Goal: Task Accomplishment & Management: Complete application form

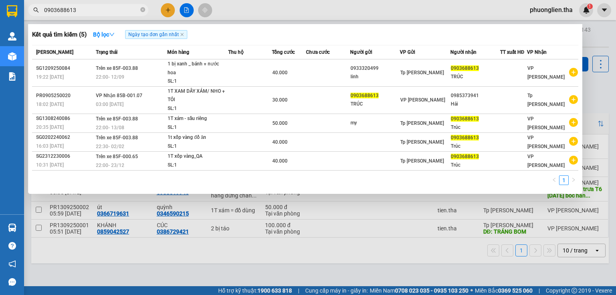
drag, startPoint x: 74, startPoint y: 8, endPoint x: 35, endPoint y: 12, distance: 38.7
click at [35, 12] on div "0903688613" at bounding box center [78, 10] width 156 height 12
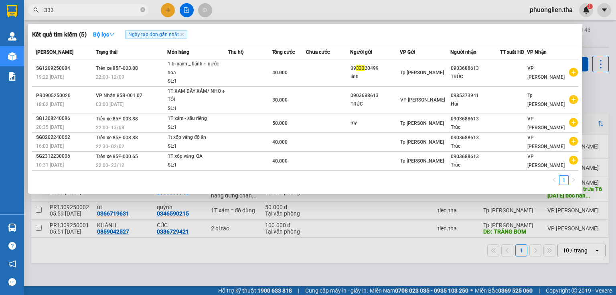
type input "333"
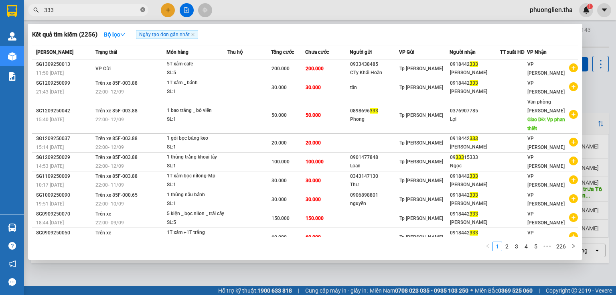
click at [140, 10] on icon "close-circle" at bounding box center [142, 9] width 5 height 5
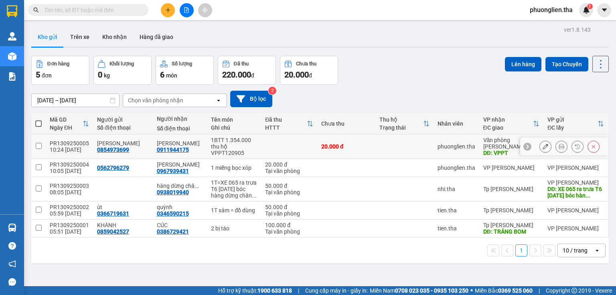
click at [543, 145] on icon at bounding box center [546, 147] width 6 height 6
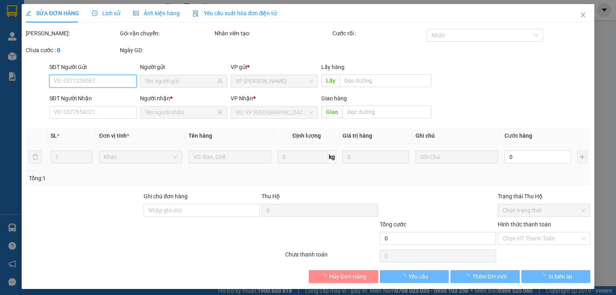
type input "0854973699"
type input "0911944175"
type input "VPPT"
type input "20.000"
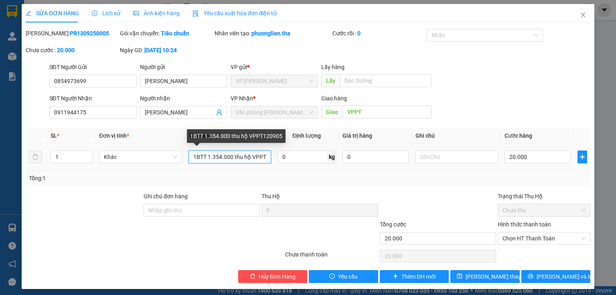
drag, startPoint x: 210, startPoint y: 156, endPoint x: 217, endPoint y: 156, distance: 7.2
click at [217, 156] on input "1BTT 1.354.000 thu hộ VPPT120905" at bounding box center [230, 156] width 83 height 13
click at [218, 135] on div "1BTT 1.354.000 thu hộ VPPT120905" at bounding box center [236, 136] width 99 height 14
click at [217, 135] on div "1BTT 1.354.000 thu hộ VPPT120905" at bounding box center [236, 136] width 99 height 14
click at [223, 136] on div "1BTT 1.354.000 thu hộ VPPT120905" at bounding box center [236, 136] width 99 height 14
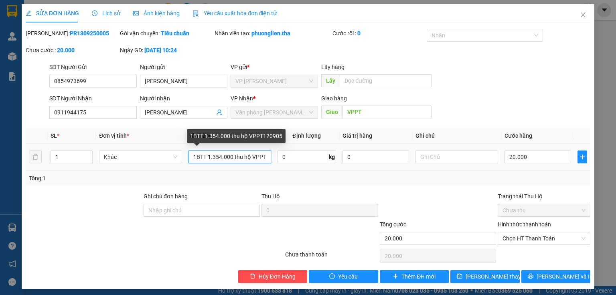
drag, startPoint x: 210, startPoint y: 157, endPoint x: 217, endPoint y: 157, distance: 7.2
click at [217, 157] on input "1BTT 1.354.000 thu hộ VPPT120905" at bounding box center [230, 156] width 83 height 13
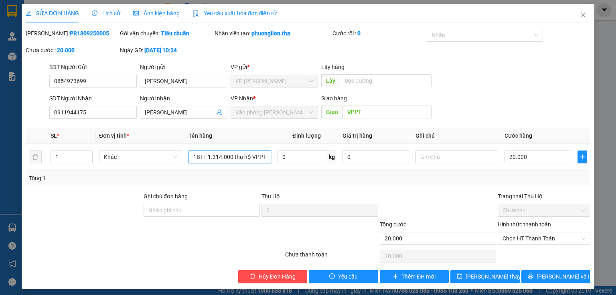
type input "1BTT 1.314.000 thu hộ VPPT120905"
click at [239, 174] on div "Tổng: 1" at bounding box center [308, 178] width 559 height 9
click at [495, 278] on span "Lưu thay đổi" at bounding box center [498, 276] width 64 height 9
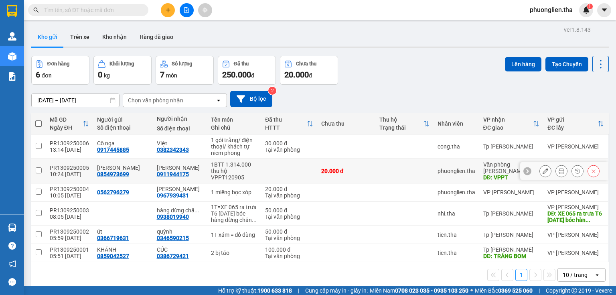
click at [220, 164] on div "1BTT 1.314.000 thu hộ VPPT120905" at bounding box center [234, 170] width 47 height 19
checkbox input "true"
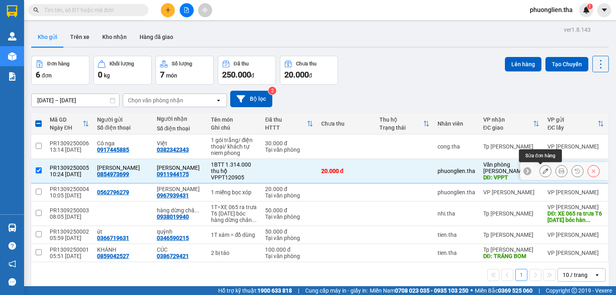
click at [543, 170] on icon at bounding box center [546, 171] width 6 height 6
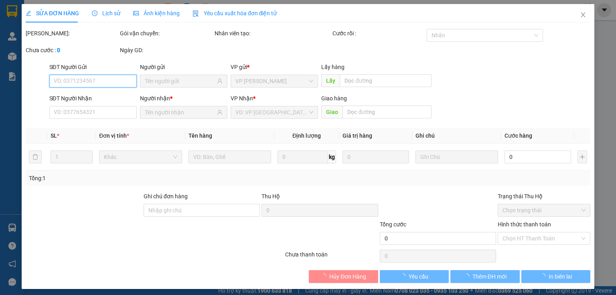
type input "0854973699"
type input "0911944175"
type input "VPPT"
type input "20.000"
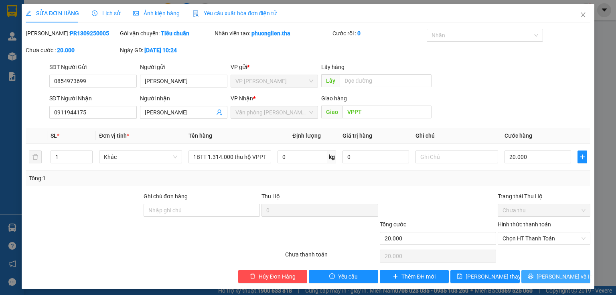
click at [547, 276] on span "Lưu và In" at bounding box center [565, 276] width 56 height 9
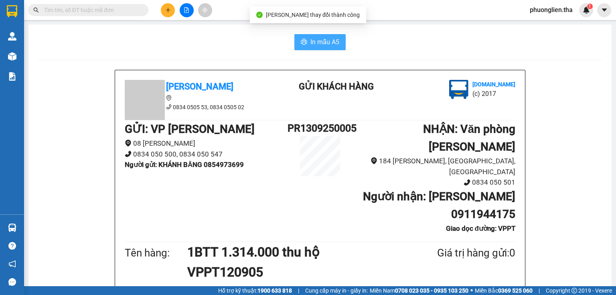
click at [317, 43] on span "In mẫu A5" at bounding box center [325, 42] width 29 height 10
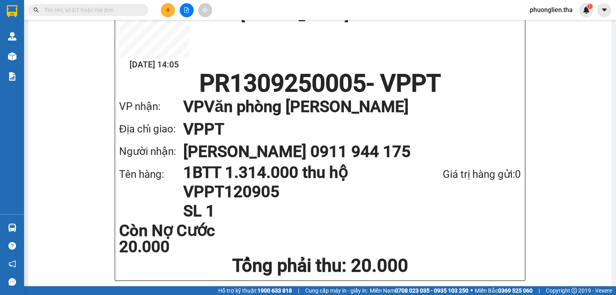
scroll to position [515, 0]
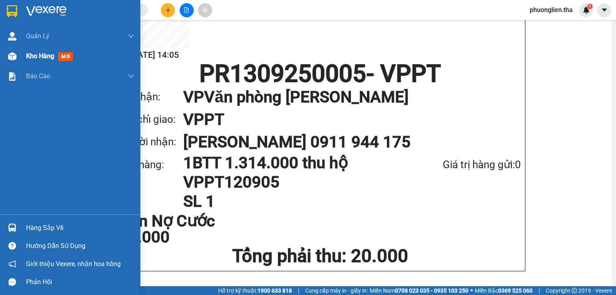
click at [48, 56] on span "Kho hàng" at bounding box center [40, 56] width 28 height 8
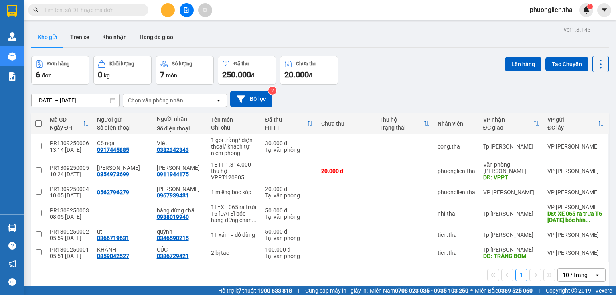
click at [114, 13] on input "text" at bounding box center [91, 10] width 95 height 9
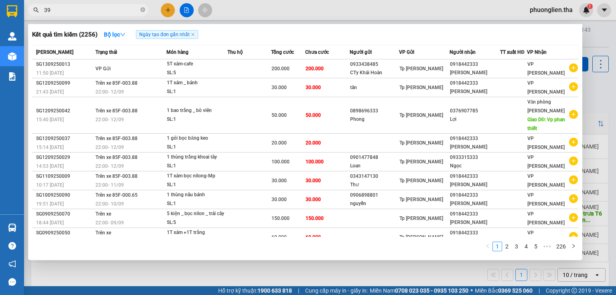
type input "3"
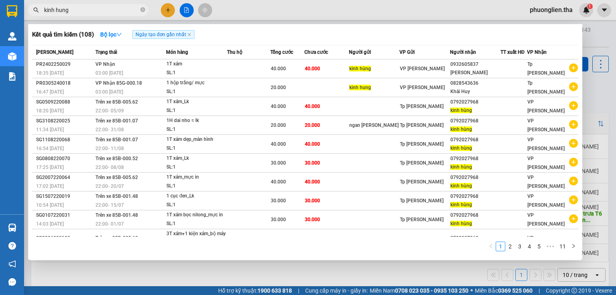
drag, startPoint x: 71, startPoint y: 7, endPoint x: 33, endPoint y: 11, distance: 38.7
click at [33, 11] on div "kinh hung" at bounding box center [78, 10] width 156 height 12
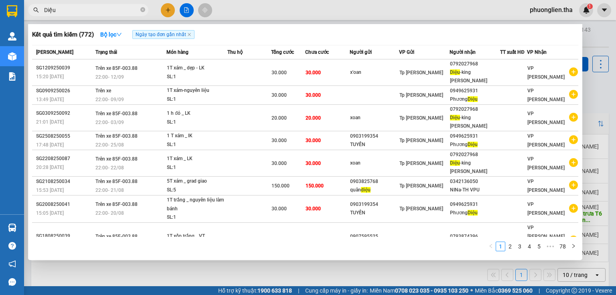
type input "Diệu"
click at [167, 12] on div at bounding box center [308, 147] width 616 height 295
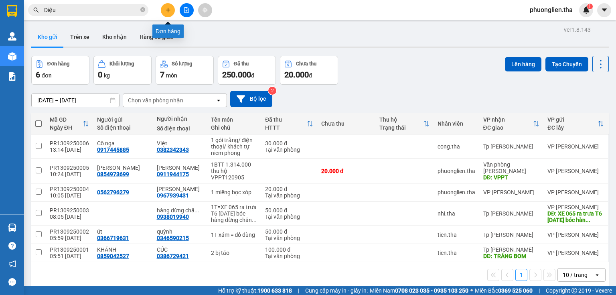
click at [169, 10] on icon "plus" at bounding box center [168, 10] width 6 height 6
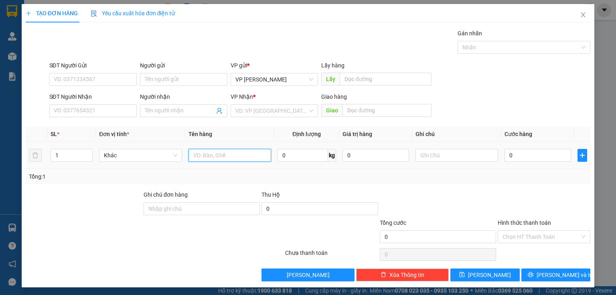
click at [204, 155] on input "text" at bounding box center [230, 155] width 83 height 13
click at [236, 156] on input "1T xám Rượu" at bounding box center [230, 155] width 83 height 13
click at [212, 155] on input "1T xám Rượu" at bounding box center [230, 155] width 83 height 13
click at [98, 110] on input "SĐT Người Nhận" at bounding box center [92, 110] width 87 height 13
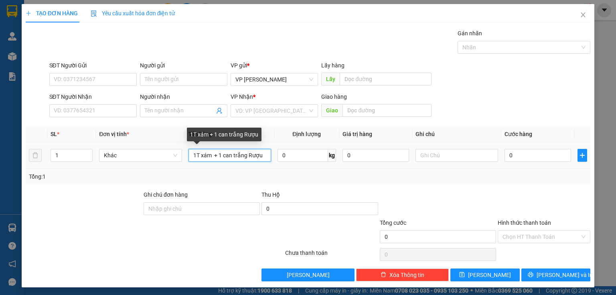
drag, startPoint x: 218, startPoint y: 154, endPoint x: 197, endPoint y: 143, distance: 23.7
click at [195, 147] on div "1T xám + 1 can trắng Rượu" at bounding box center [230, 155] width 83 height 16
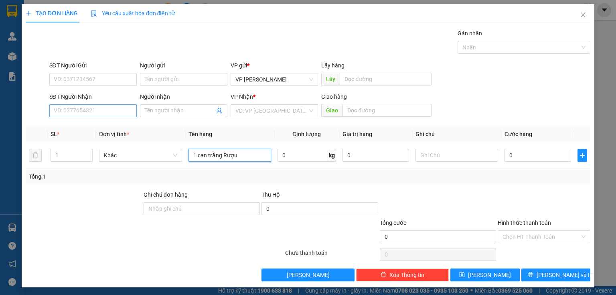
type input "1 can trắng Rượu"
click at [96, 110] on input "SĐT Người Nhận" at bounding box center [92, 110] width 87 height 13
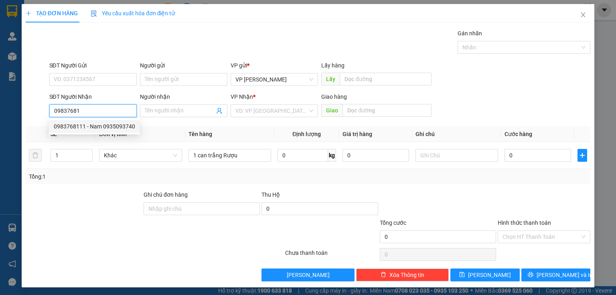
click at [89, 128] on div "0983768111 - Nam 0935093740" at bounding box center [94, 126] width 81 height 9
type input "0983768111"
type input "Nam 0935093740"
type input "0983768111"
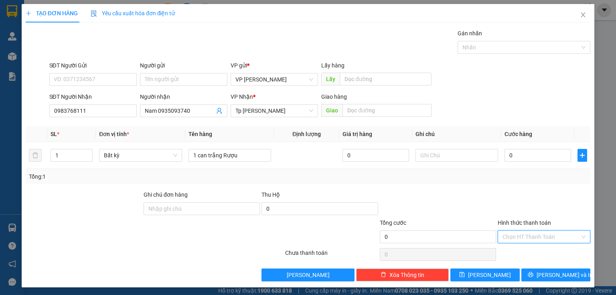
click at [549, 238] on input "Hình thức thanh toán" at bounding box center [541, 237] width 77 height 12
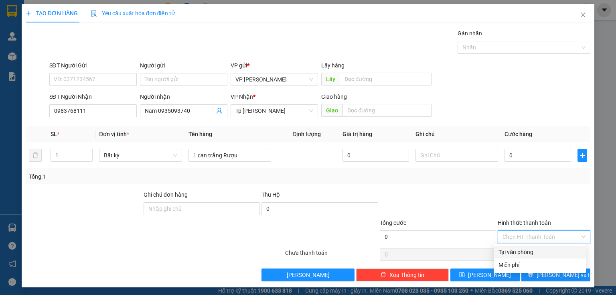
scroll to position [1, 0]
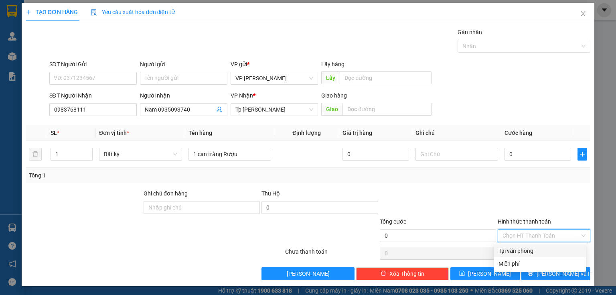
click at [524, 250] on div "Tại văn phòng" at bounding box center [540, 250] width 83 height 9
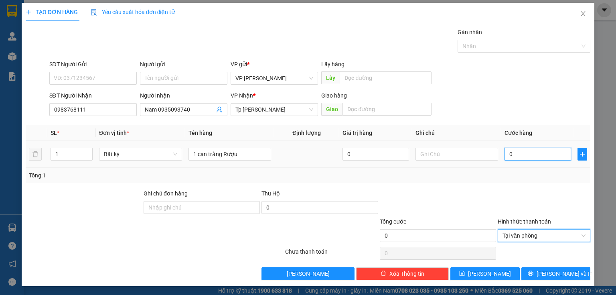
click at [528, 156] on input "0" at bounding box center [538, 154] width 67 height 13
type input "3"
type input "30"
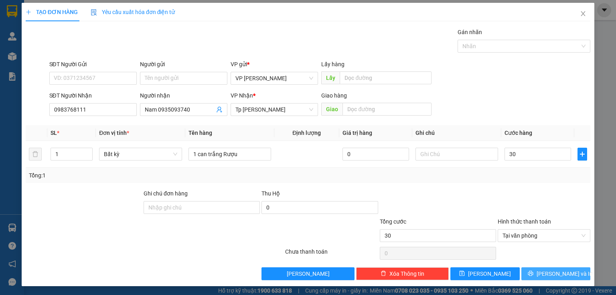
type input "30.000"
click at [552, 271] on span "Lưu và In" at bounding box center [565, 273] width 56 height 9
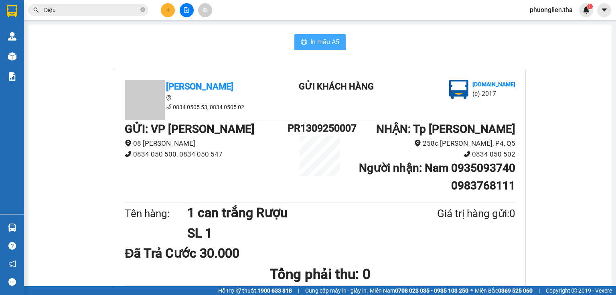
click at [327, 43] on span "In mẫu A5" at bounding box center [325, 42] width 29 height 10
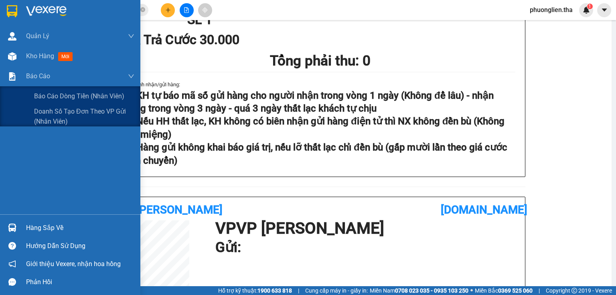
scroll to position [78, 0]
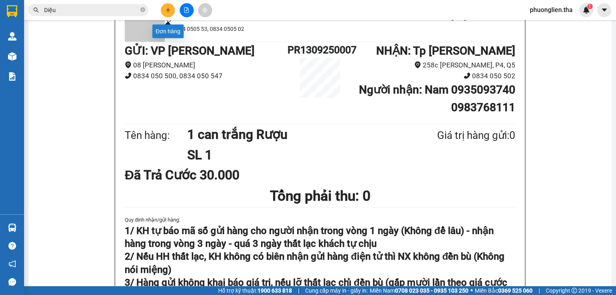
click at [169, 11] on icon "plus" at bounding box center [168, 10] width 6 height 6
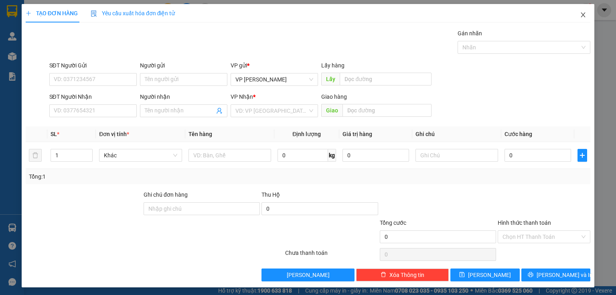
click at [580, 15] on icon "close" at bounding box center [583, 15] width 6 height 6
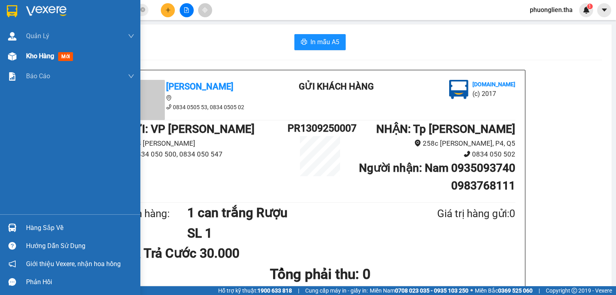
click at [33, 57] on span "Kho hàng" at bounding box center [40, 56] width 28 height 8
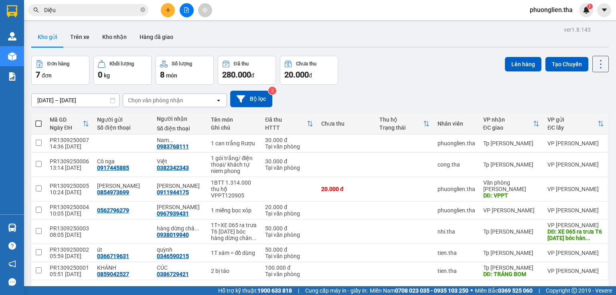
click at [167, 9] on icon "plus" at bounding box center [168, 10] width 6 height 6
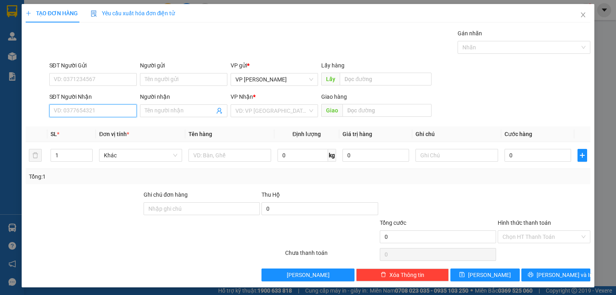
click at [126, 109] on input "SĐT Người Nhận" at bounding box center [92, 110] width 87 height 13
type input "0963910808"
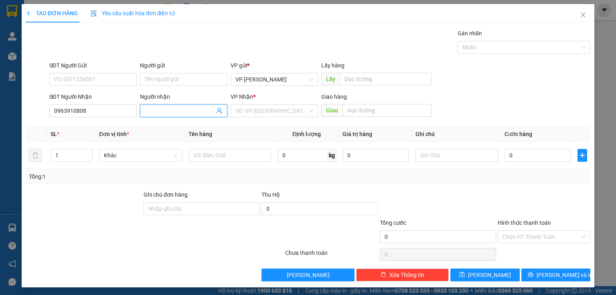
click at [147, 110] on input "Người nhận" at bounding box center [180, 110] width 70 height 9
type input "T"
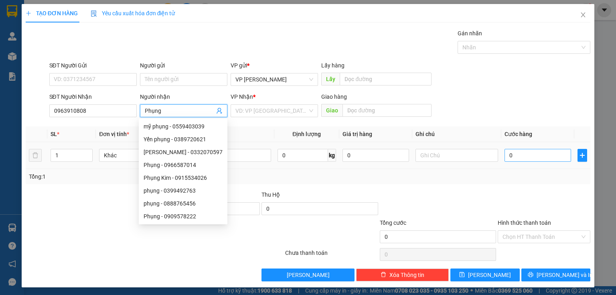
type input "Phụng"
click at [531, 155] on input "0" at bounding box center [538, 155] width 67 height 13
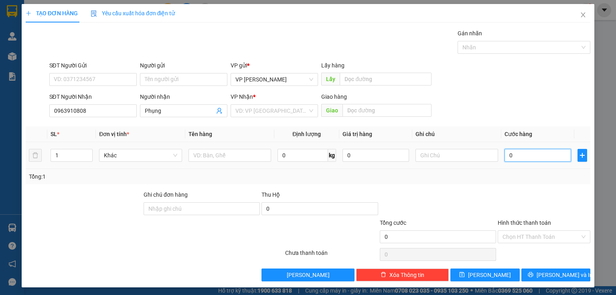
type input "3"
type input "30"
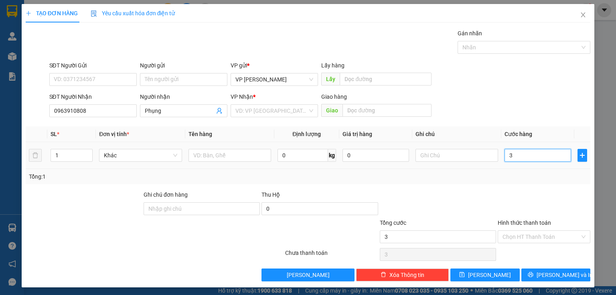
type input "30"
type input "30.000"
click at [213, 159] on input "text" at bounding box center [230, 155] width 83 height 13
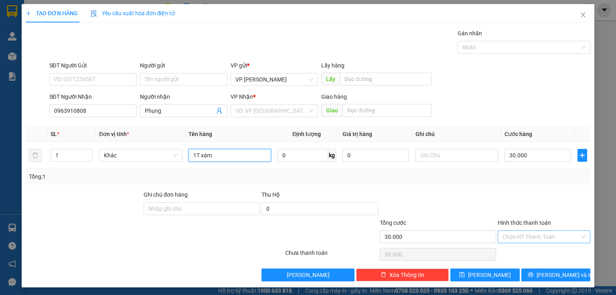
click at [578, 236] on div "Chọn HT Thanh Toán" at bounding box center [544, 236] width 93 height 13
type input "1T xám"
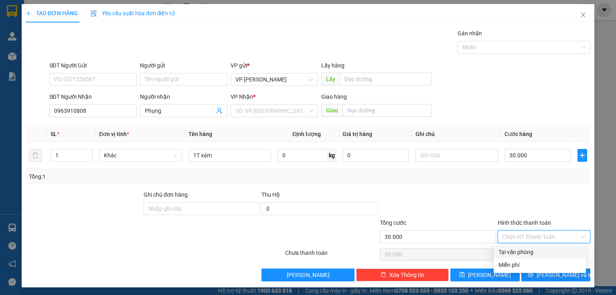
click at [522, 251] on div "Tại văn phòng" at bounding box center [540, 252] width 83 height 9
type input "0"
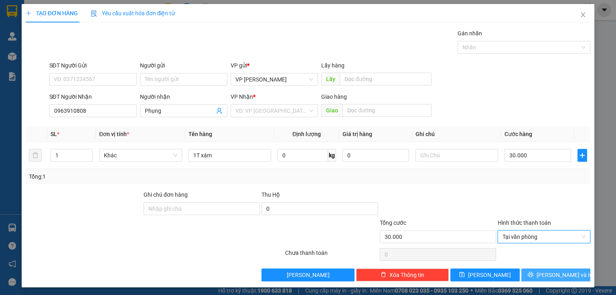
click at [552, 276] on span "Lưu và In" at bounding box center [565, 274] width 56 height 9
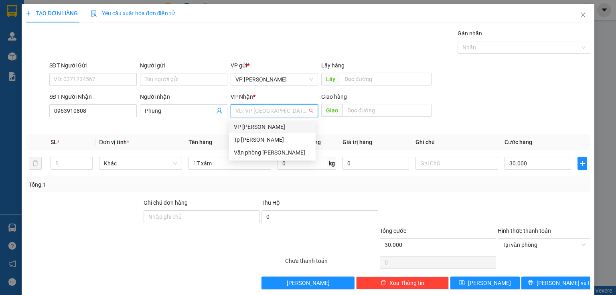
click at [293, 111] on input "search" at bounding box center [272, 111] width 72 height 12
click at [260, 137] on div "Tp Hồ Chí Minh" at bounding box center [272, 139] width 77 height 9
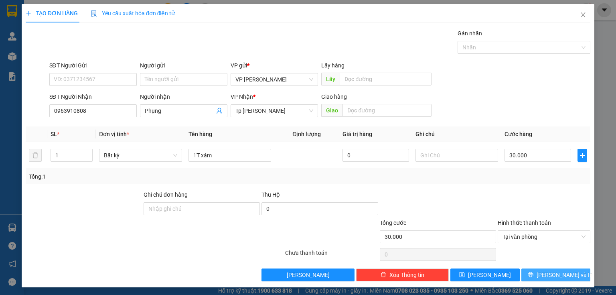
click at [550, 275] on span "Lưu và In" at bounding box center [565, 274] width 56 height 9
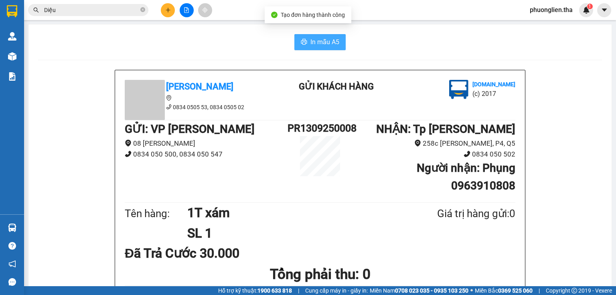
click at [305, 41] on icon "printer" at bounding box center [304, 42] width 6 height 6
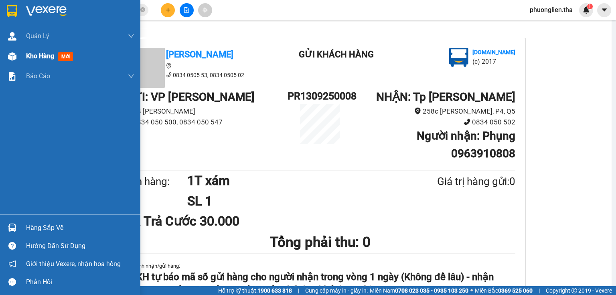
click at [37, 55] on span "Kho hàng" at bounding box center [40, 56] width 28 height 8
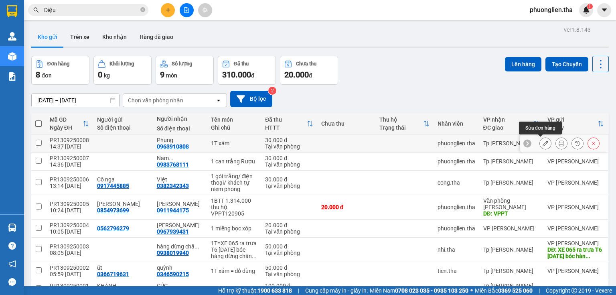
click at [543, 142] on icon at bounding box center [546, 143] width 6 height 6
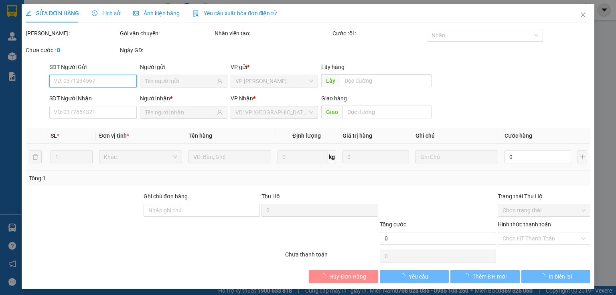
type input "0963910808"
type input "30.000"
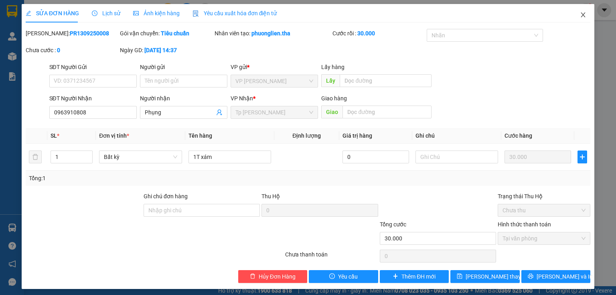
click at [582, 14] on span "Close" at bounding box center [583, 15] width 22 height 22
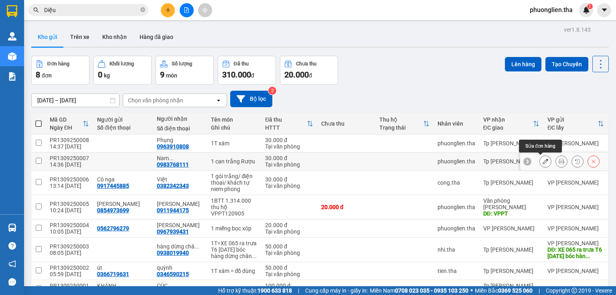
click at [544, 163] on button at bounding box center [545, 161] width 11 height 14
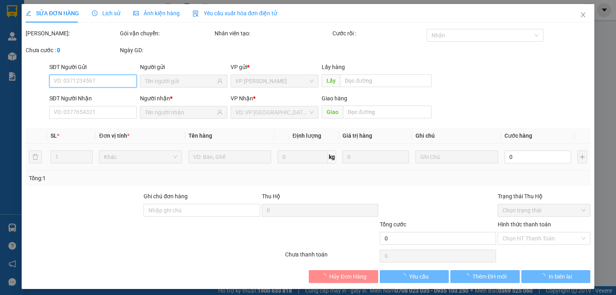
type input "0983768111"
type input "30.000"
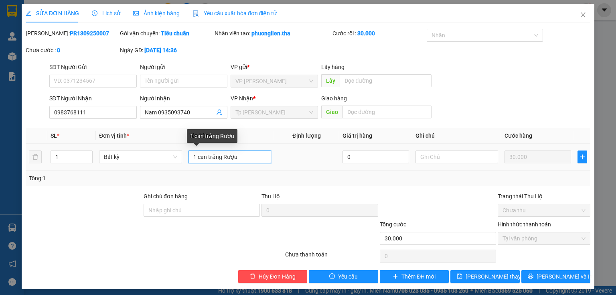
click at [236, 159] on input "1 can trắng Rượu" at bounding box center [230, 156] width 83 height 13
type input "1 can trắng Rượu + 1 bị tỏi"
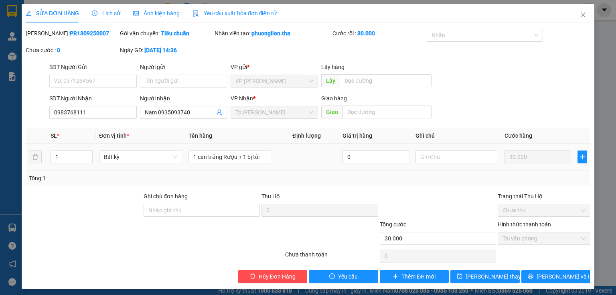
click at [279, 162] on td at bounding box center [306, 157] width 65 height 27
click at [546, 276] on span "Lưu và In" at bounding box center [565, 276] width 56 height 9
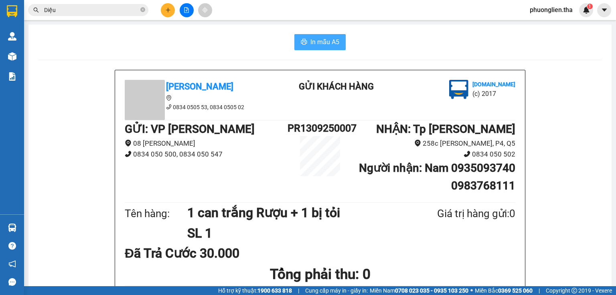
click at [317, 45] on span "In mẫu A5" at bounding box center [325, 42] width 29 height 10
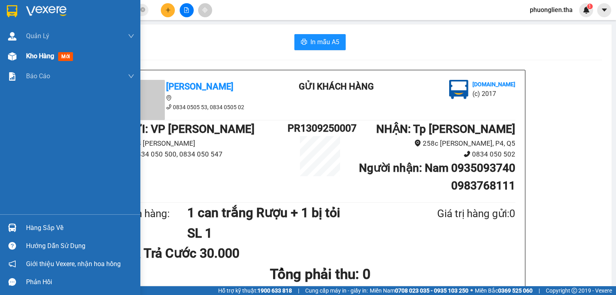
click at [41, 57] on span "Kho hàng" at bounding box center [40, 56] width 28 height 8
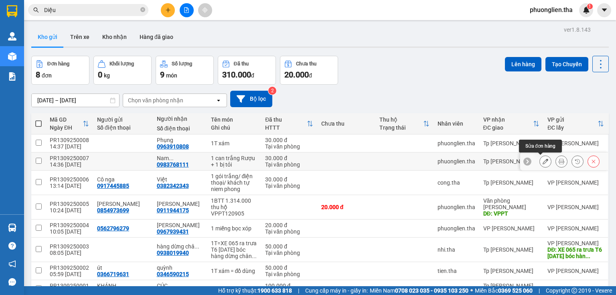
click at [541, 157] on button at bounding box center [545, 161] width 11 height 14
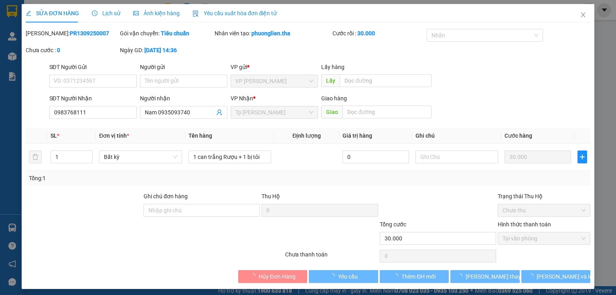
type input "0983768111"
type input "30.000"
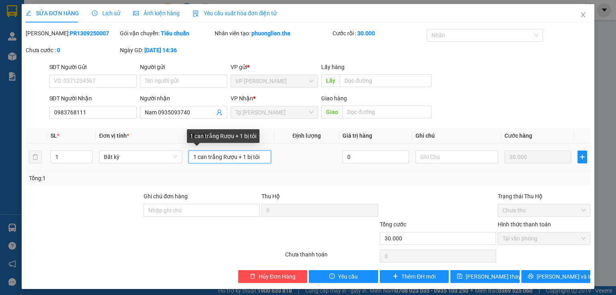
click at [250, 157] on input "1 can trắng Rượu + 1 bị tỏi" at bounding box center [230, 156] width 83 height 13
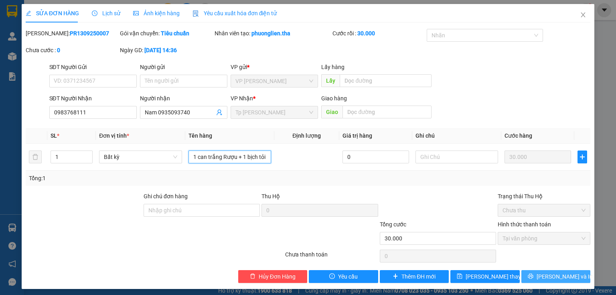
type input "1 can trắng Rượu + 1 bịch tỏi"
click at [533, 275] on icon "printer" at bounding box center [530, 276] width 5 height 5
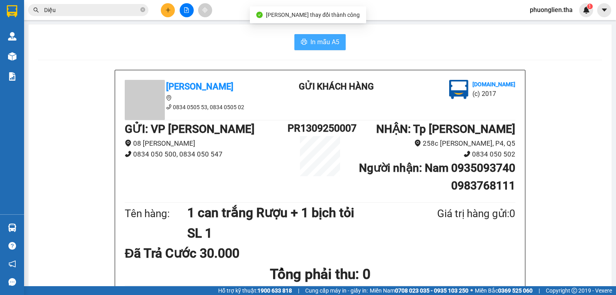
drag, startPoint x: 317, startPoint y: 42, endPoint x: 545, endPoint y: 64, distance: 229.0
click at [320, 42] on span "In mẫu A5" at bounding box center [325, 42] width 29 height 10
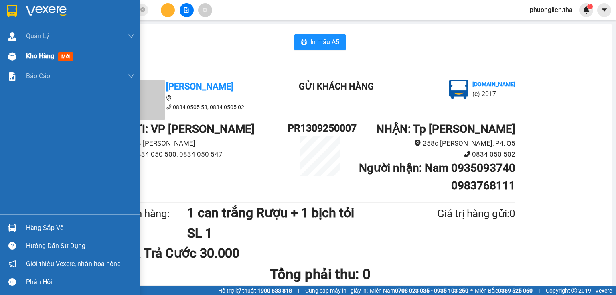
click at [30, 56] on span "Kho hàng" at bounding box center [40, 56] width 28 height 8
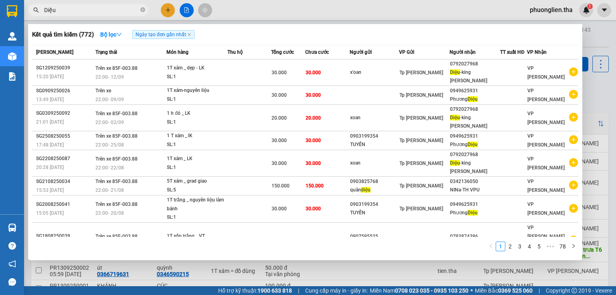
click at [110, 6] on input "Diệu" at bounding box center [91, 10] width 95 height 9
click at [140, 10] on icon "close-circle" at bounding box center [142, 9] width 5 height 5
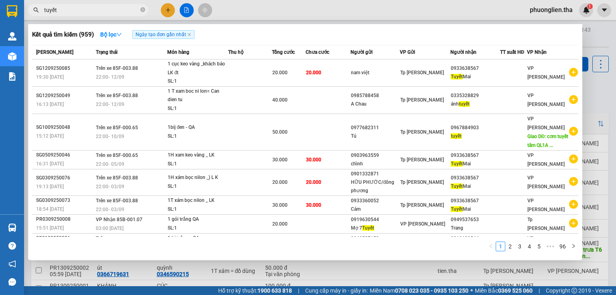
drag, startPoint x: 110, startPoint y: 13, endPoint x: 45, endPoint y: 12, distance: 64.6
click at [45, 12] on input "tuyết" at bounding box center [91, 10] width 95 height 9
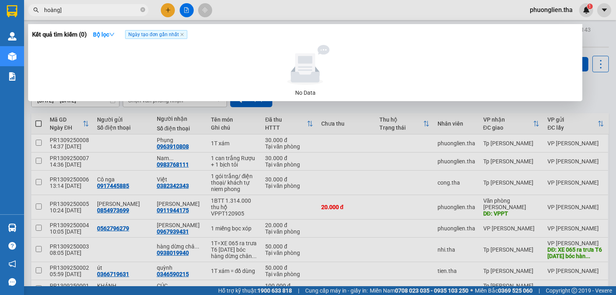
click at [69, 10] on input "hoàng]" at bounding box center [91, 10] width 95 height 9
type input "hoàng"
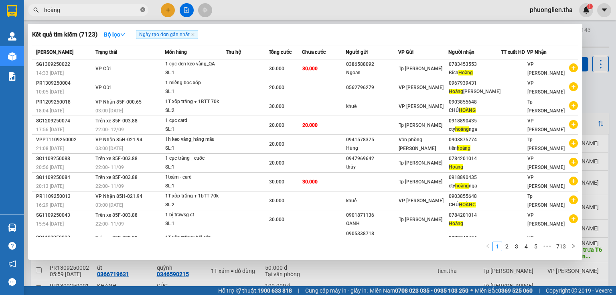
click at [143, 10] on icon "close-circle" at bounding box center [142, 9] width 5 height 5
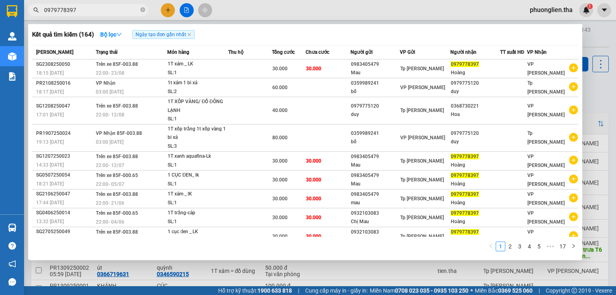
type input "0979778397"
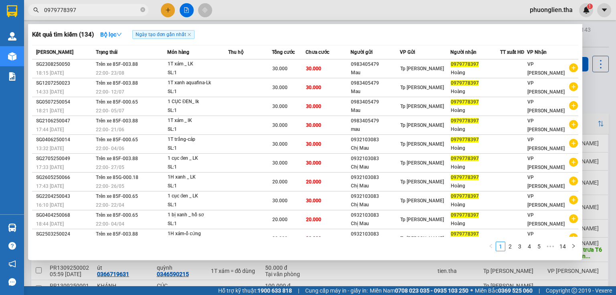
click at [167, 9] on div at bounding box center [308, 147] width 616 height 295
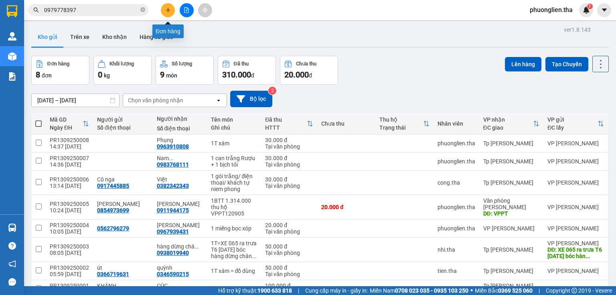
click at [169, 8] on icon "plus" at bounding box center [168, 10] width 6 height 6
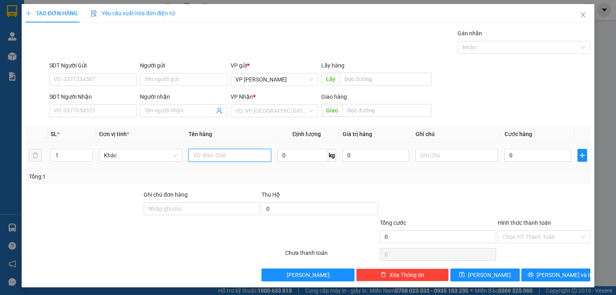
click at [216, 152] on input "text" at bounding box center [230, 155] width 83 height 13
type input "1 xe máy exciter 85"
click at [71, 158] on input "1" at bounding box center [71, 155] width 41 height 12
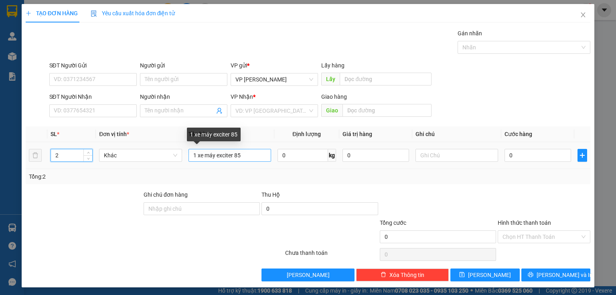
type input "2"
click at [244, 155] on input "1 xe máy exciter 85" at bounding box center [230, 155] width 83 height 13
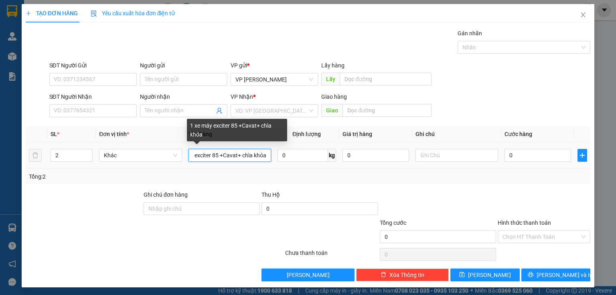
scroll to position [0, 22]
click at [217, 154] on input "1 xe máy exciter 85 +Cavat+ chìa khóa" at bounding box center [230, 155] width 83 height 13
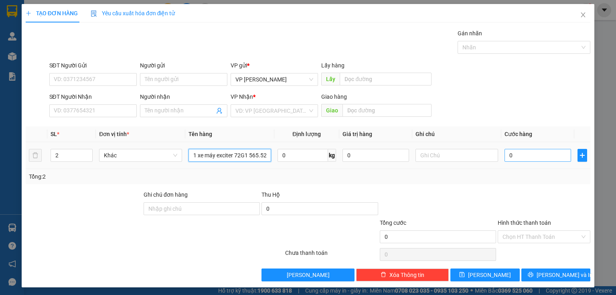
type input "1 xe máy exciter 72G1 565.52+Cavat+ chìa khóa"
type input "3"
type input "35"
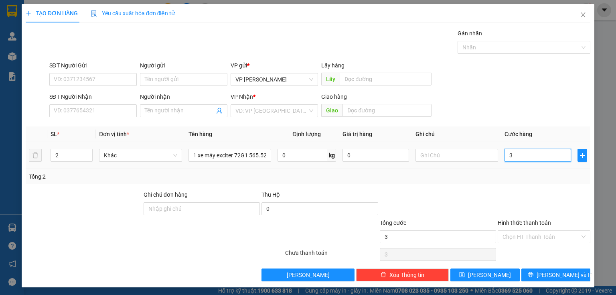
type input "35"
type input "350"
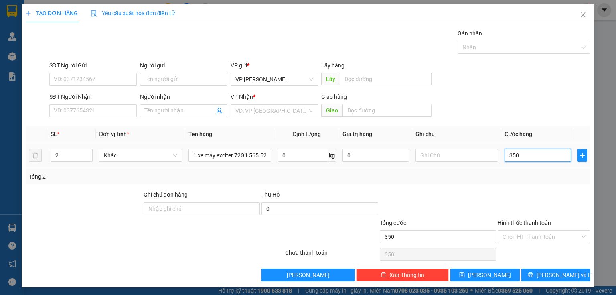
type input "35"
type input "350"
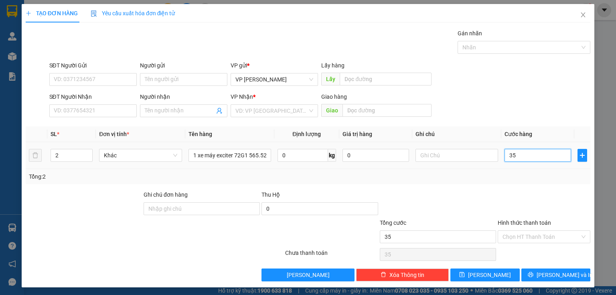
type input "350"
type input "350.000"
click at [72, 79] on input "SĐT Người Gửi" at bounding box center [92, 79] width 87 height 13
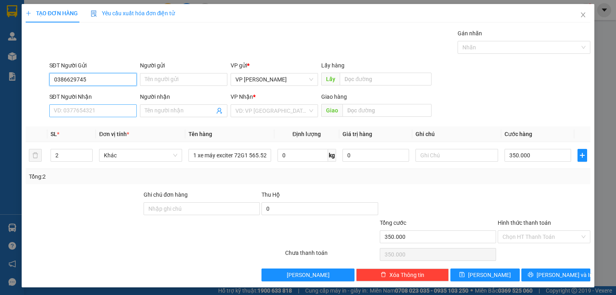
type input "0386629745"
click at [69, 109] on input "SĐT Người Nhận" at bounding box center [92, 110] width 87 height 13
click at [67, 111] on input "0343.149793" at bounding box center [92, 110] width 87 height 13
type input "0343149793"
click at [157, 112] on input "Người nhận" at bounding box center [180, 110] width 70 height 9
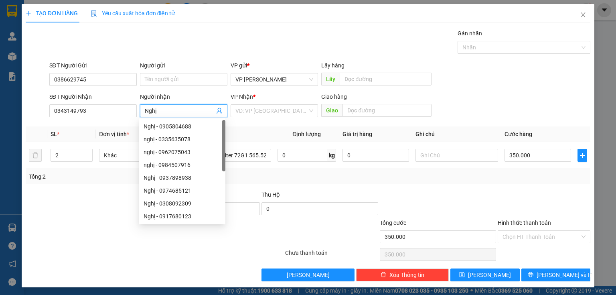
click at [159, 113] on input "Nghị" at bounding box center [180, 110] width 70 height 9
type input "Nghị"
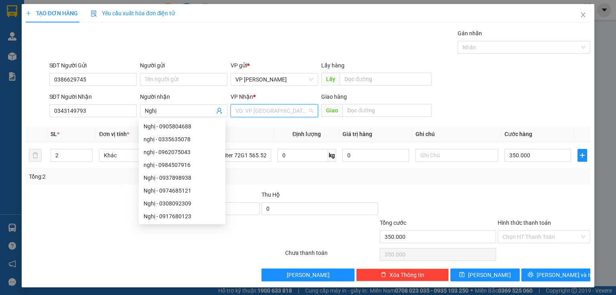
click at [277, 113] on input "search" at bounding box center [272, 111] width 72 height 12
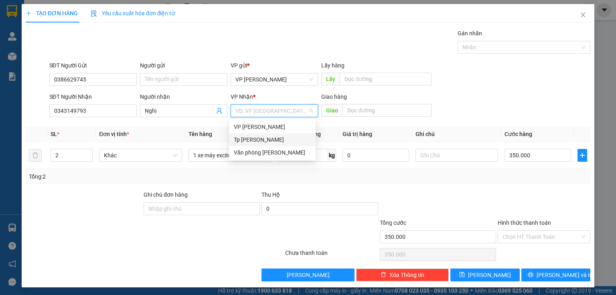
click at [252, 138] on div "Tp Hồ Chí Minh" at bounding box center [272, 139] width 77 height 9
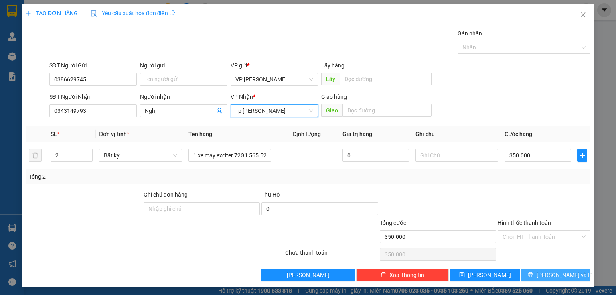
click at [562, 276] on span "Lưu và In" at bounding box center [565, 274] width 56 height 9
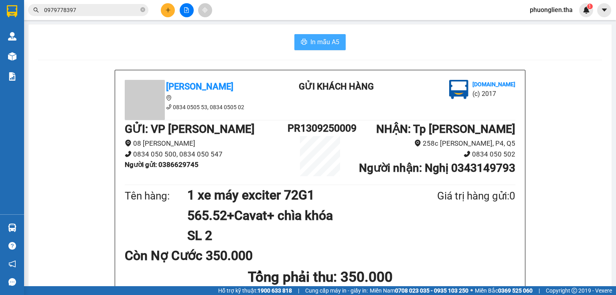
click at [321, 44] on span "In mẫu A5" at bounding box center [325, 42] width 29 height 10
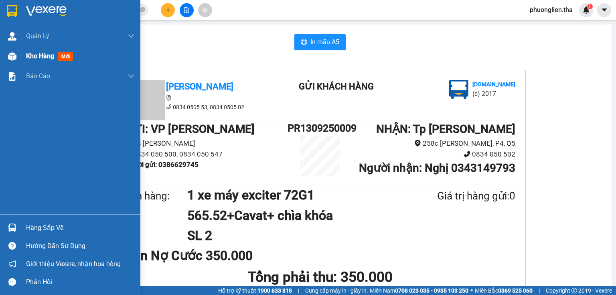
click at [49, 57] on span "Kho hàng" at bounding box center [40, 56] width 28 height 8
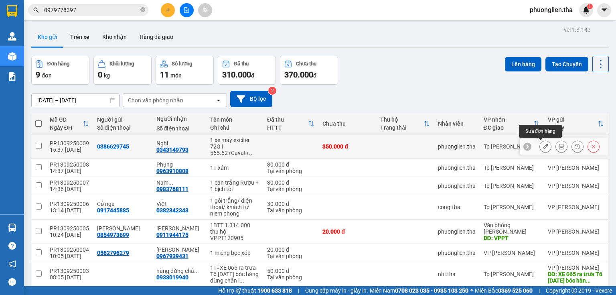
click at [543, 144] on icon at bounding box center [546, 147] width 6 height 6
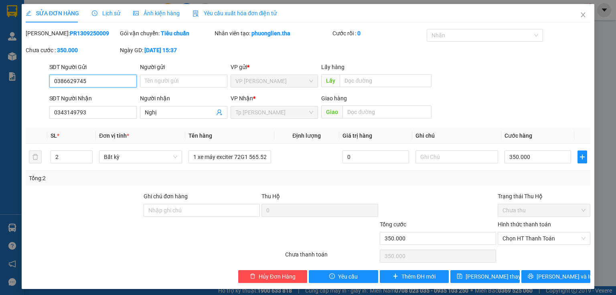
type input "0386629745"
type input "0343149793"
type input "350.000"
click at [209, 213] on input "Ghi chú đơn hàng" at bounding box center [202, 210] width 116 height 13
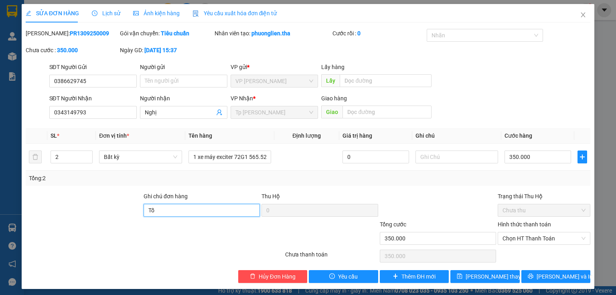
type input "T"
click at [264, 277] on span "Hủy Đơn Hàng" at bounding box center [277, 276] width 37 height 9
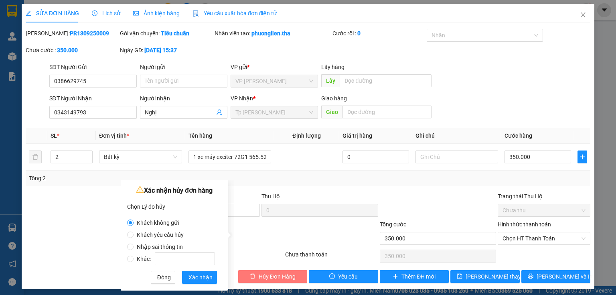
click at [268, 276] on span "Hủy Đơn Hàng" at bounding box center [277, 276] width 37 height 9
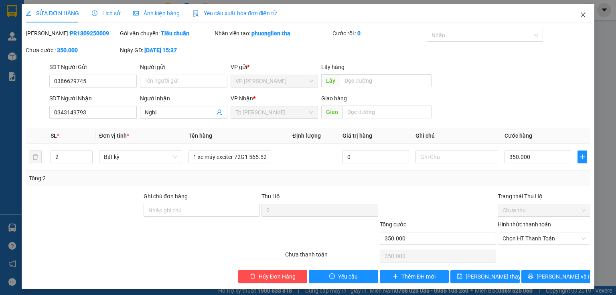
click at [581, 16] on icon "close" at bounding box center [583, 15] width 6 height 6
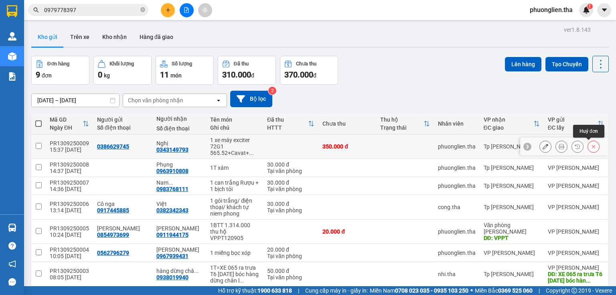
click at [591, 144] on icon at bounding box center [594, 147] width 6 height 6
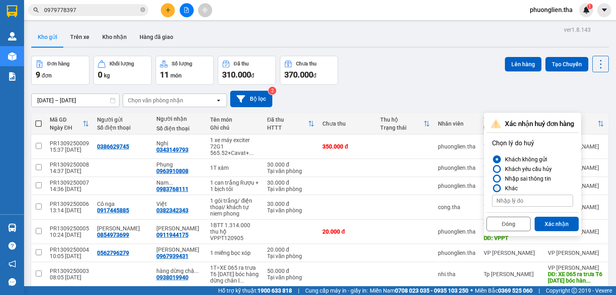
click at [507, 187] on div "Khác" at bounding box center [510, 188] width 16 height 10
click at [492, 188] on input "Khác" at bounding box center [492, 188] width 0 height 0
type input "khách gửi sau"
click at [552, 222] on button "Xác nhận" at bounding box center [557, 224] width 44 height 14
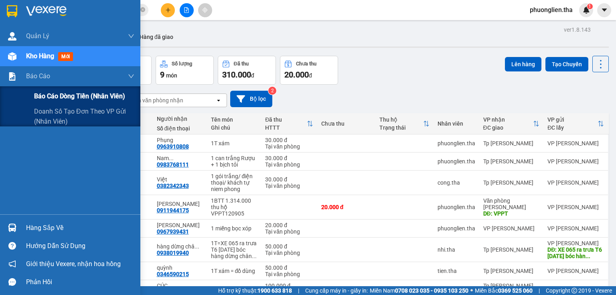
click at [53, 95] on span "Báo cáo dòng tiền (nhân viên)" at bounding box center [79, 96] width 91 height 10
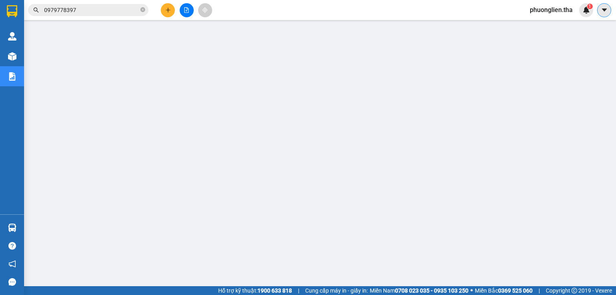
click at [604, 8] on icon "caret-down" at bounding box center [604, 9] width 5 height 3
click at [565, 12] on span "phuonglien.tha" at bounding box center [552, 10] width 56 height 10
click at [545, 27] on span "Đăng xuất" at bounding box center [554, 24] width 39 height 9
